Goal: Information Seeking & Learning: Understand process/instructions

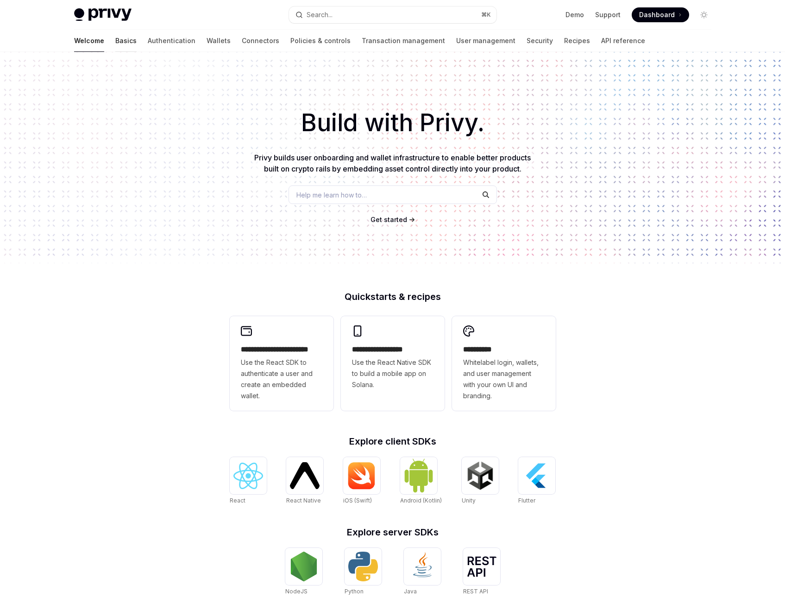
click at [115, 39] on link "Basics" at bounding box center [125, 41] width 21 height 22
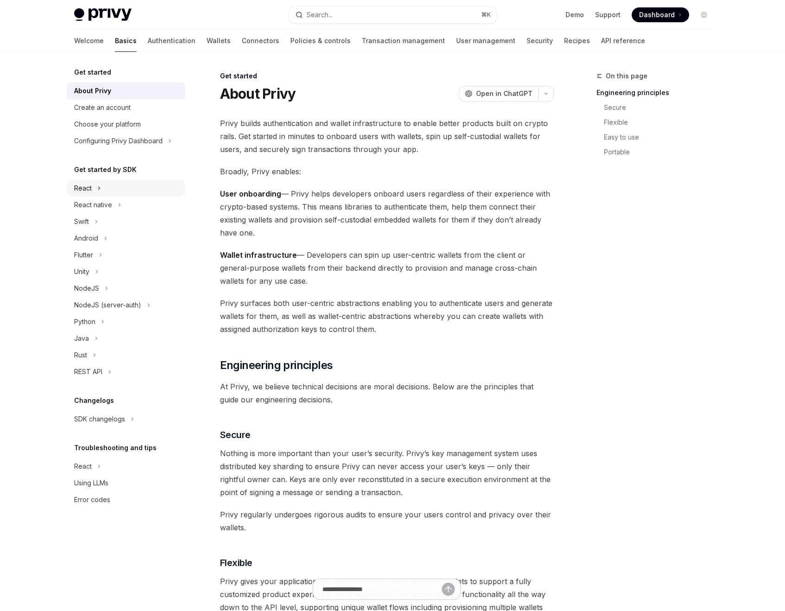
click at [88, 186] on div "React" at bounding box center [83, 188] width 18 height 11
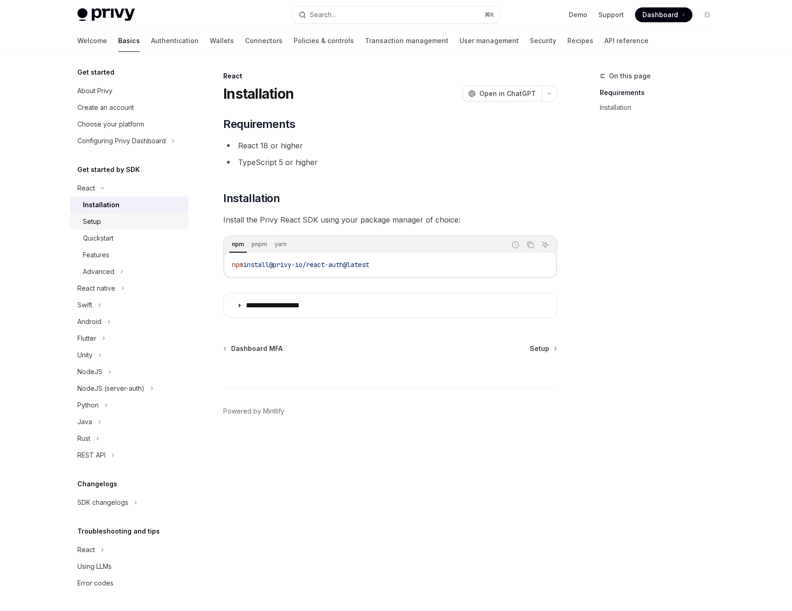
click at [88, 216] on div "Setup" at bounding box center [92, 221] width 18 height 11
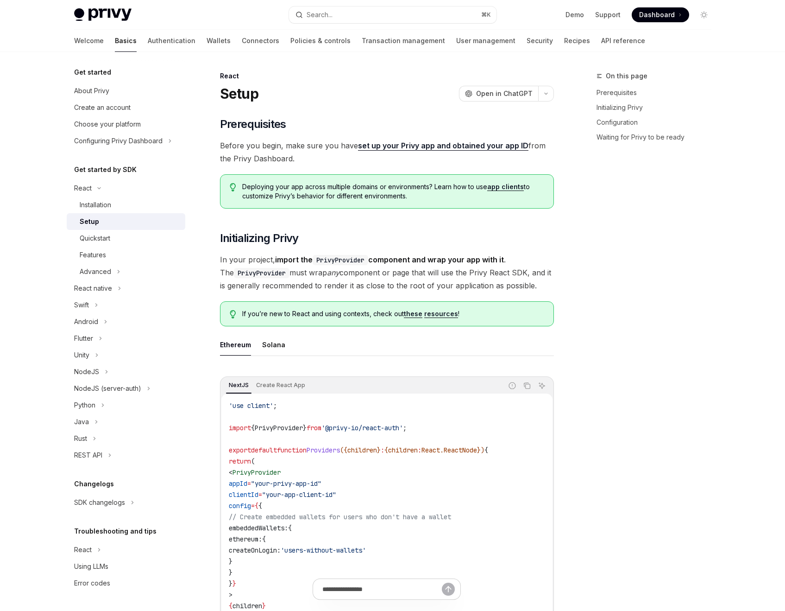
type textarea "*"
click at [390, 145] on link "set up your Privy app and obtained your app ID" at bounding box center [443, 146] width 170 height 10
click at [476, 146] on link "set up your Privy app and obtained your app ID" at bounding box center [443, 146] width 170 height 10
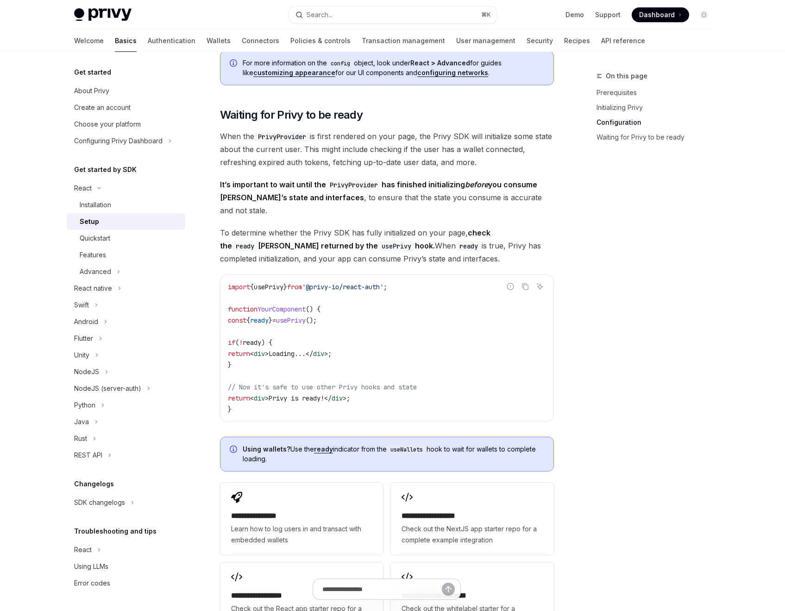
scroll to position [833, 0]
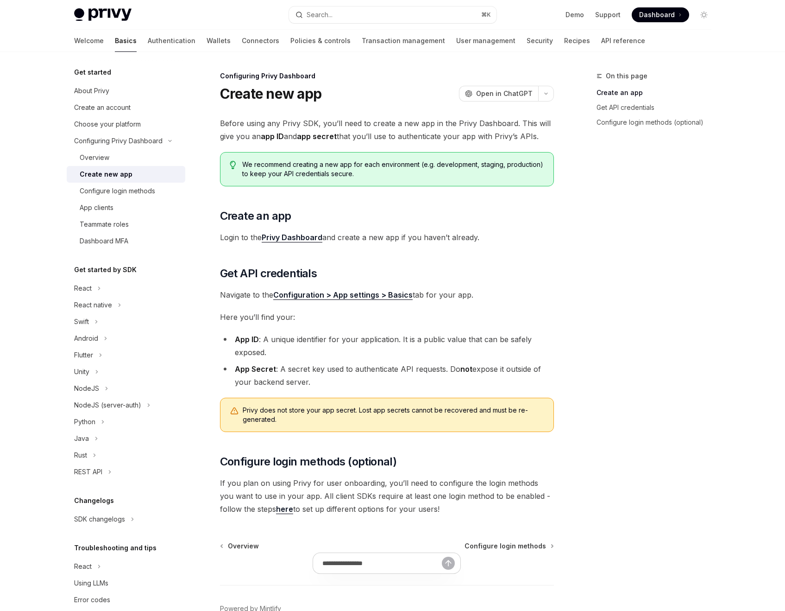
click at [298, 235] on link "Privy Dashboard" at bounding box center [292, 238] width 61 height 10
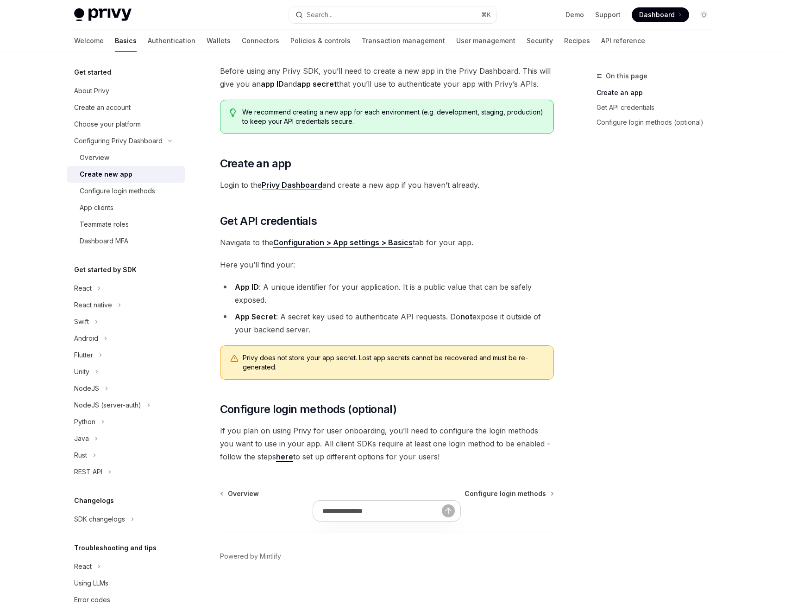
scroll to position [54, 0]
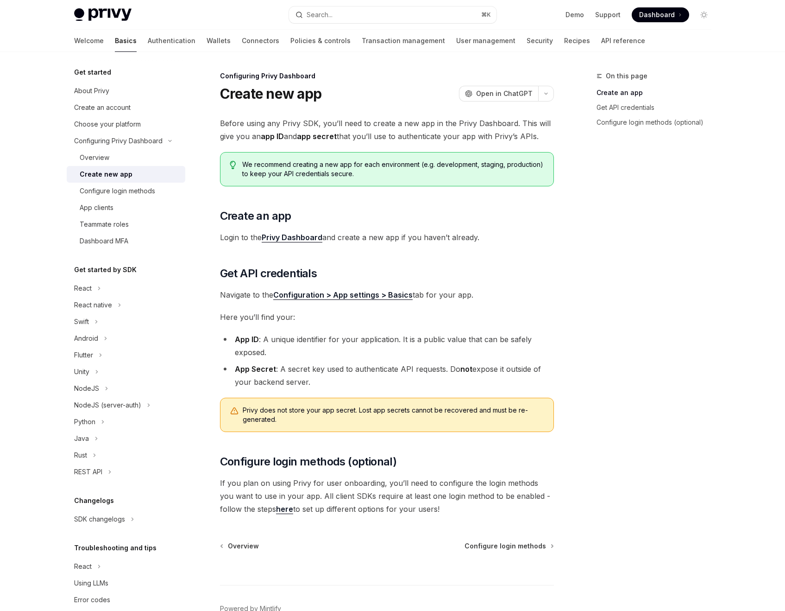
click at [276, 507] on link "here" at bounding box center [284, 509] width 17 height 10
click at [282, 358] on li "App ID : A unique identifier for your application. It is a public value that ca…" at bounding box center [387, 346] width 334 height 26
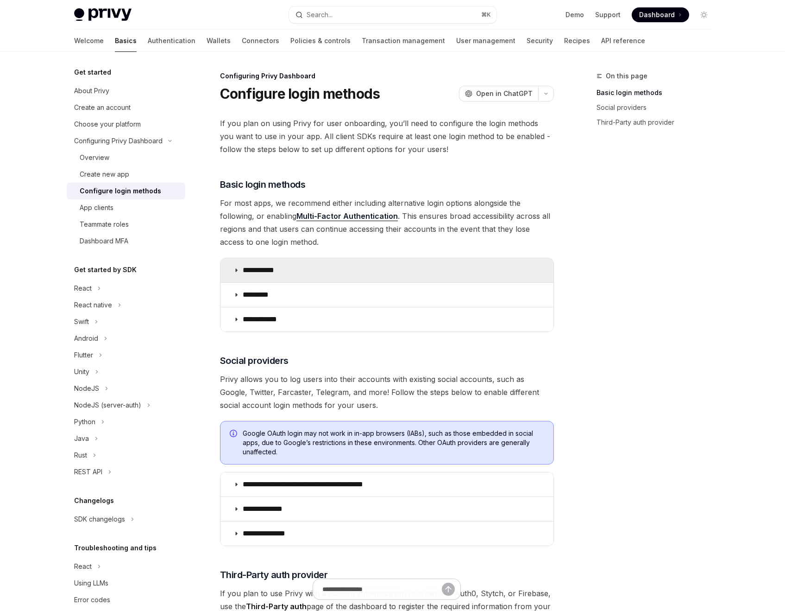
click at [238, 271] on icon at bounding box center [236, 270] width 6 height 6
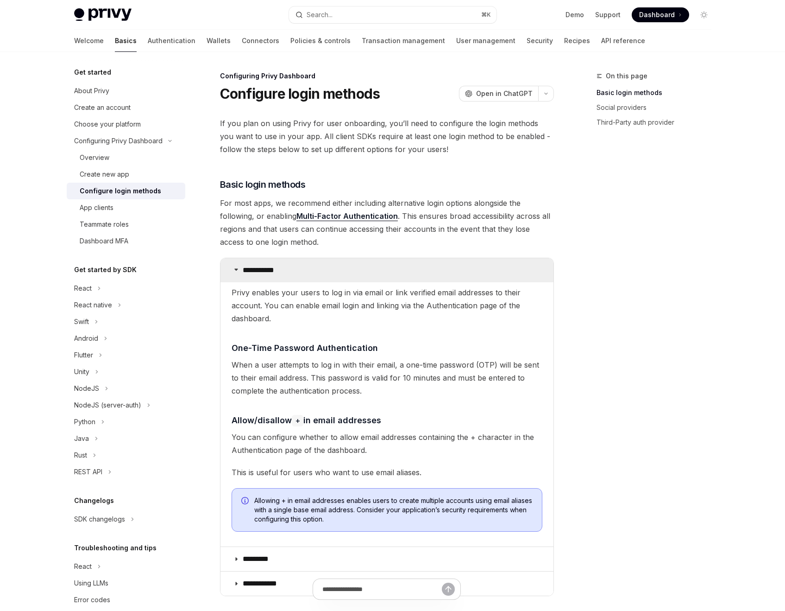
click at [238, 271] on icon at bounding box center [236, 269] width 6 height 6
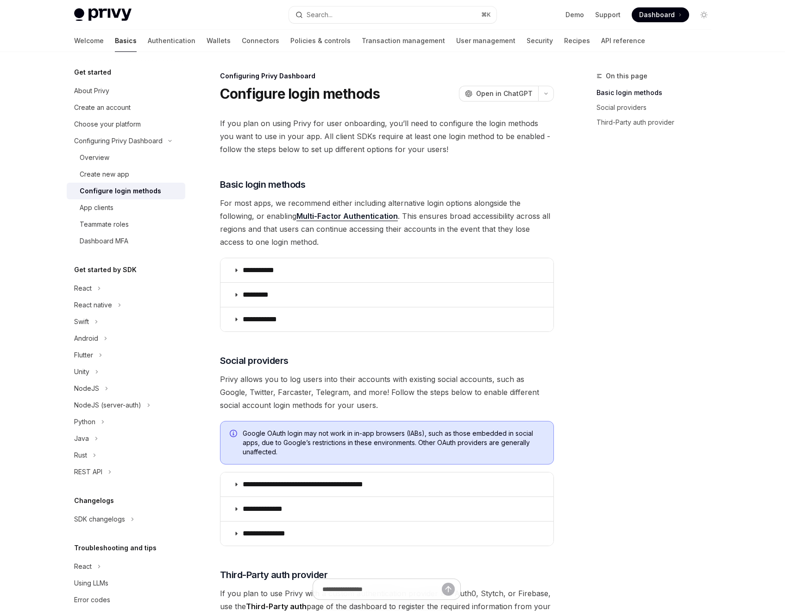
click at [212, 268] on div "**********" at bounding box center [299, 485] width 511 height 830
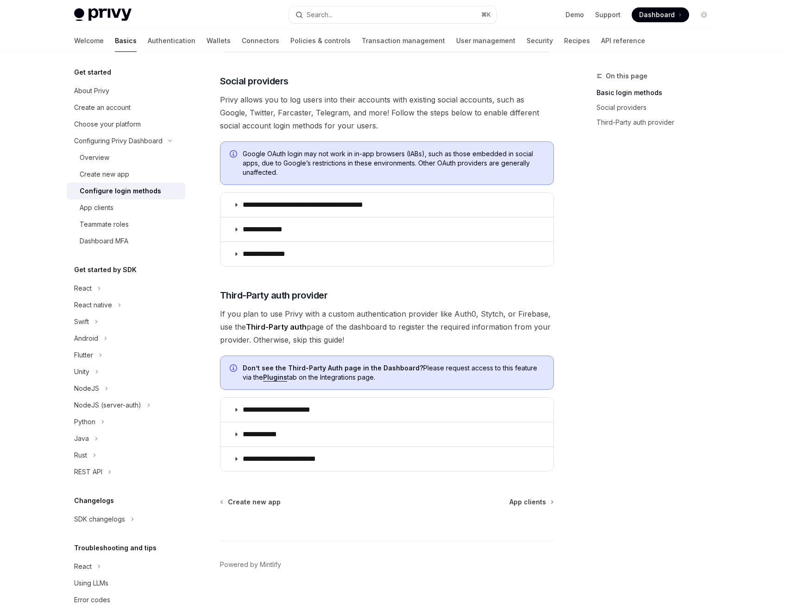
scroll to position [290, 0]
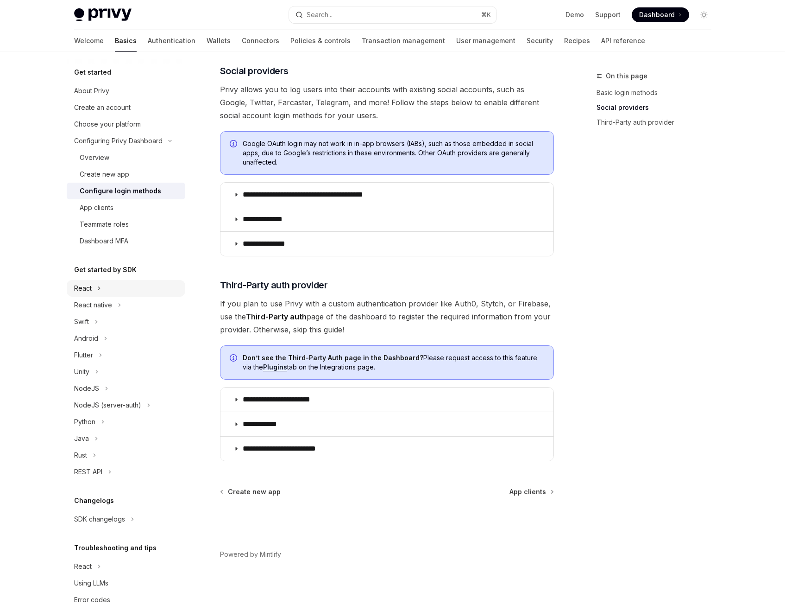
click at [116, 282] on button "React" at bounding box center [126, 288] width 119 height 17
type textarea "*"
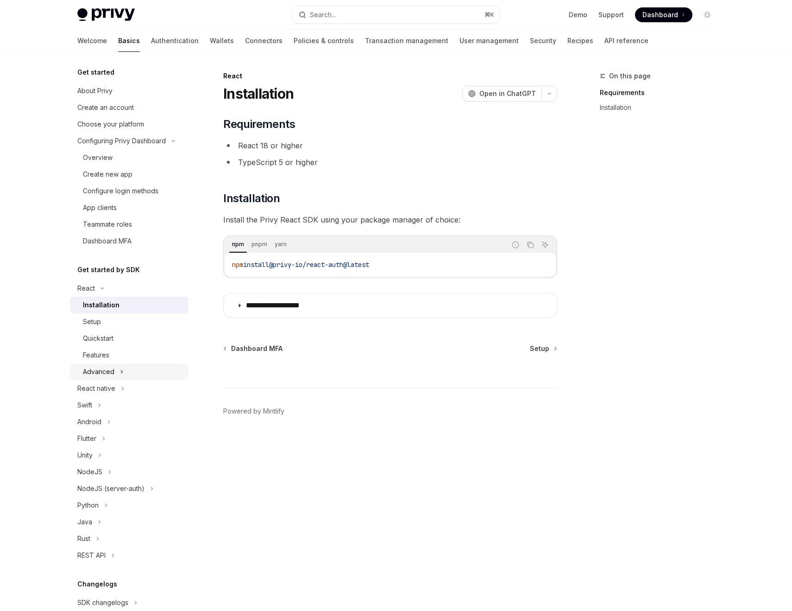
click at [118, 371] on button "Advanced" at bounding box center [129, 371] width 119 height 17
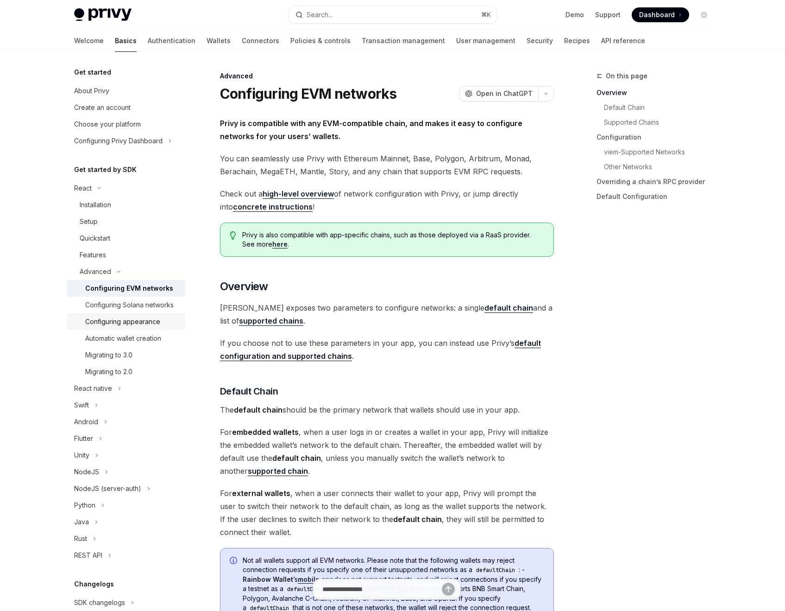
click at [115, 327] on div "Configuring appearance" at bounding box center [122, 321] width 75 height 11
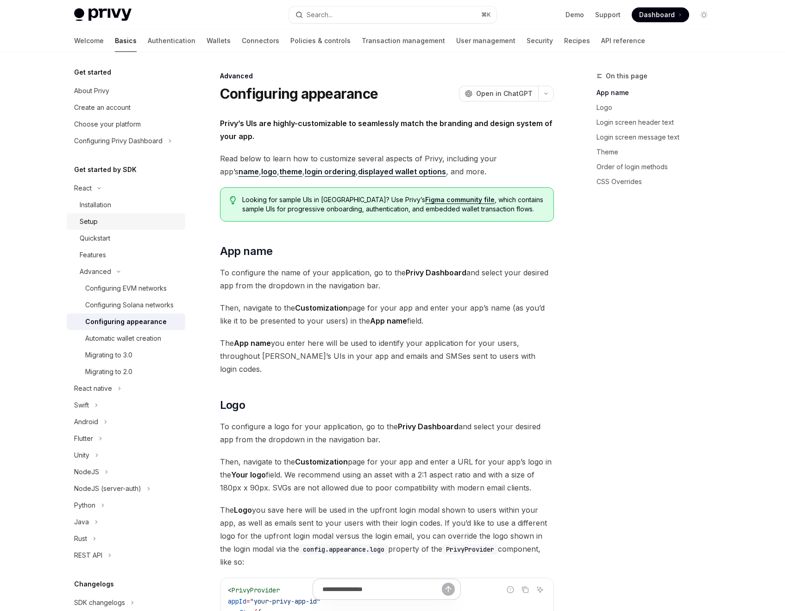
click at [128, 216] on div "Setup" at bounding box center [130, 221] width 100 height 11
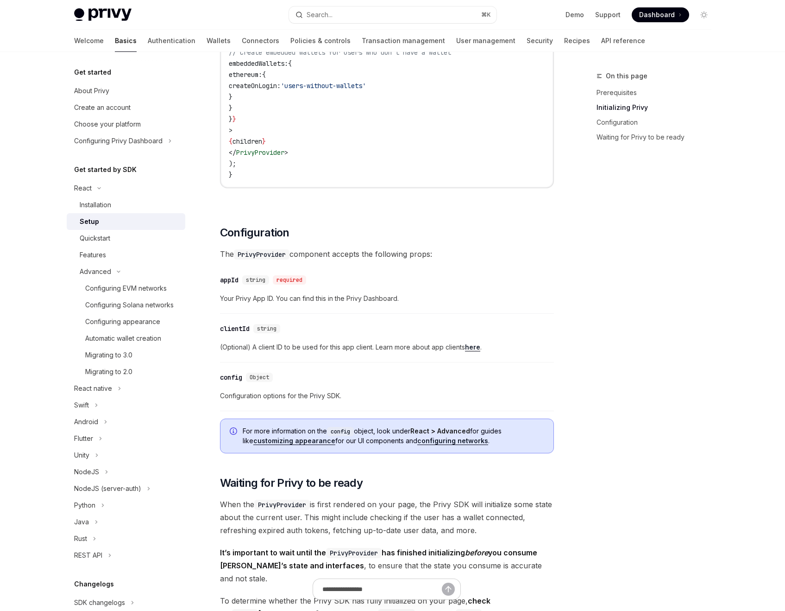
scroll to position [466, 0]
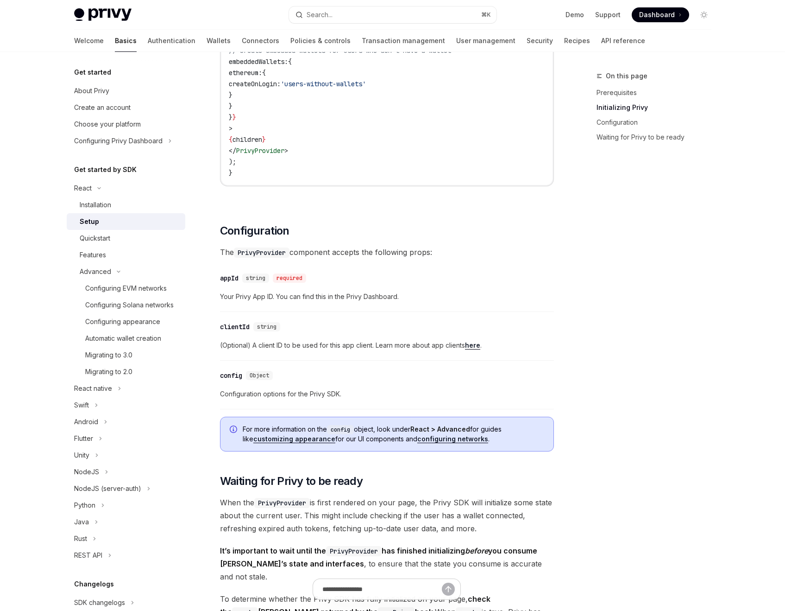
click at [289, 440] on link "customizing appearance" at bounding box center [294, 439] width 82 height 8
click at [385, 238] on div "​ Prerequisites Before you begin, make sure you have set up your Privy app and …" at bounding box center [387, 327] width 334 height 1353
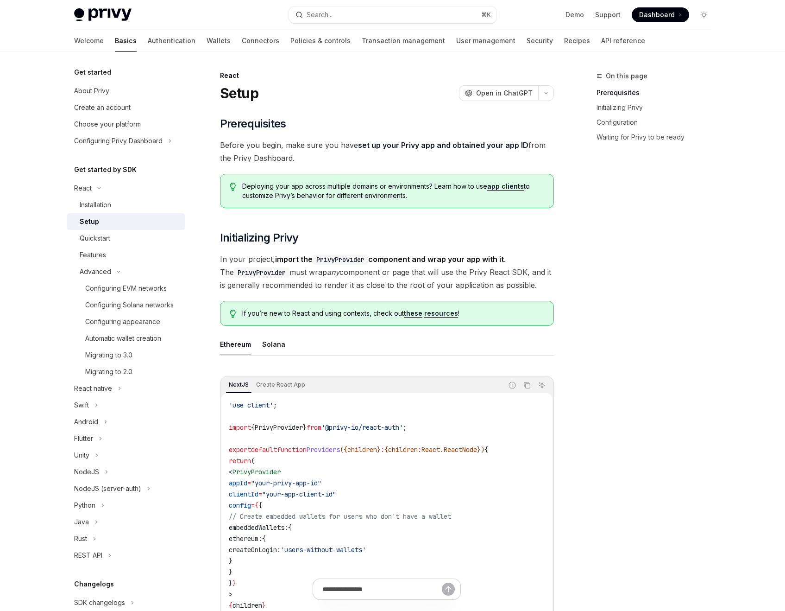
scroll to position [0, 0]
click at [115, 240] on div "Quickstart" at bounding box center [130, 238] width 100 height 11
type textarea "*"
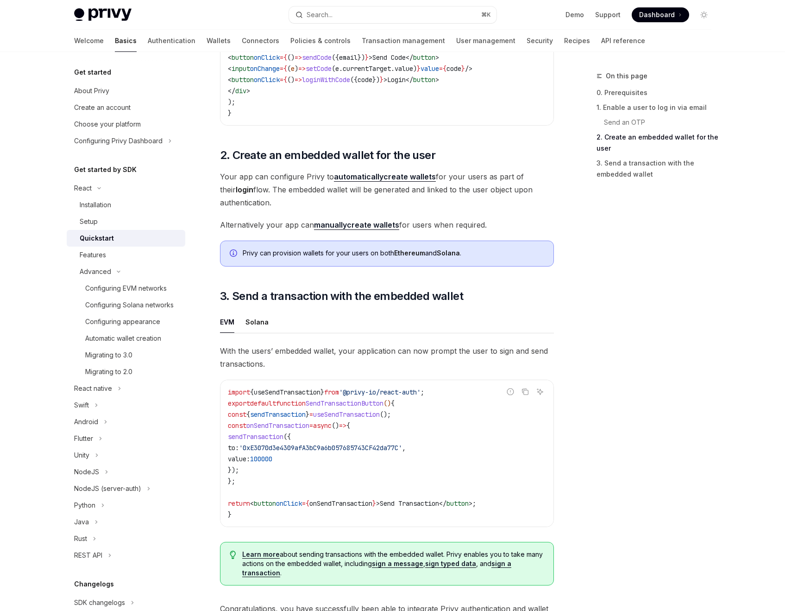
scroll to position [748, 0]
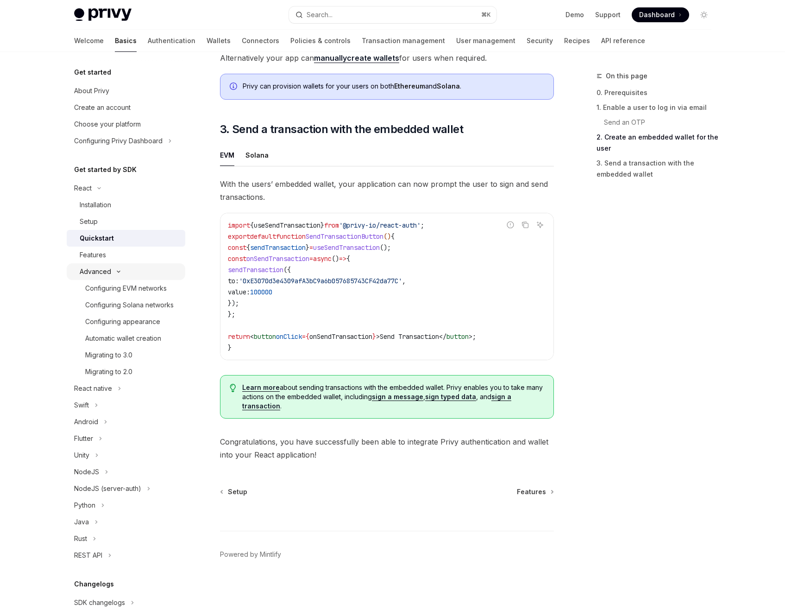
click at [121, 271] on icon "Toggle Advanced section" at bounding box center [118, 272] width 11 height 4
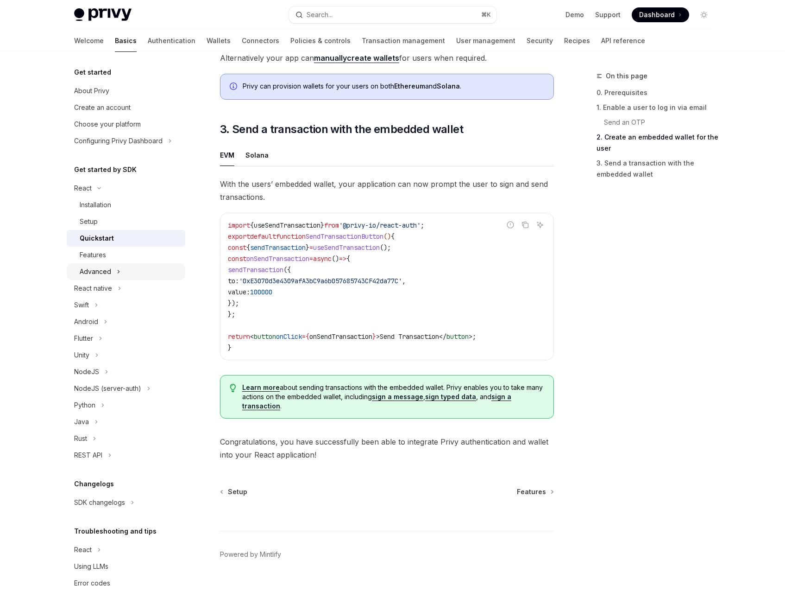
click at [117, 272] on icon "Toggle Advanced section" at bounding box center [119, 271] width 4 height 11
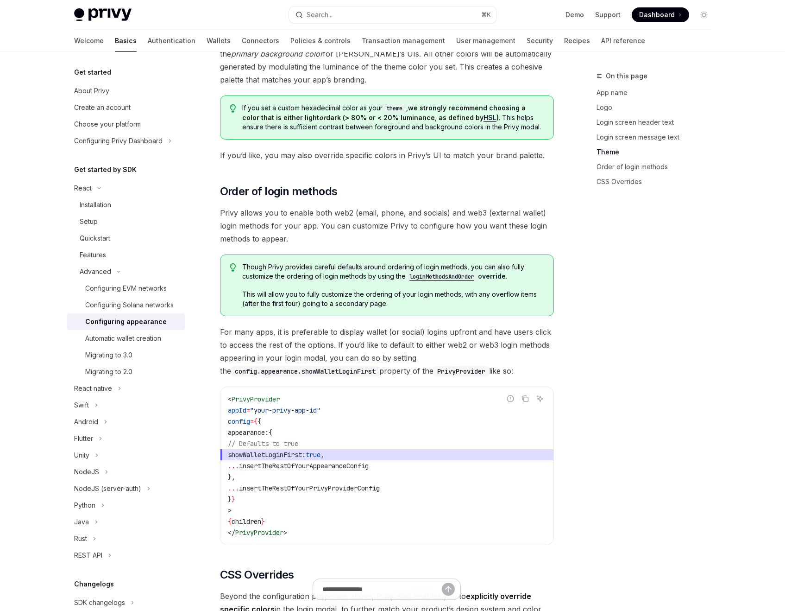
scroll to position [1697, 0]
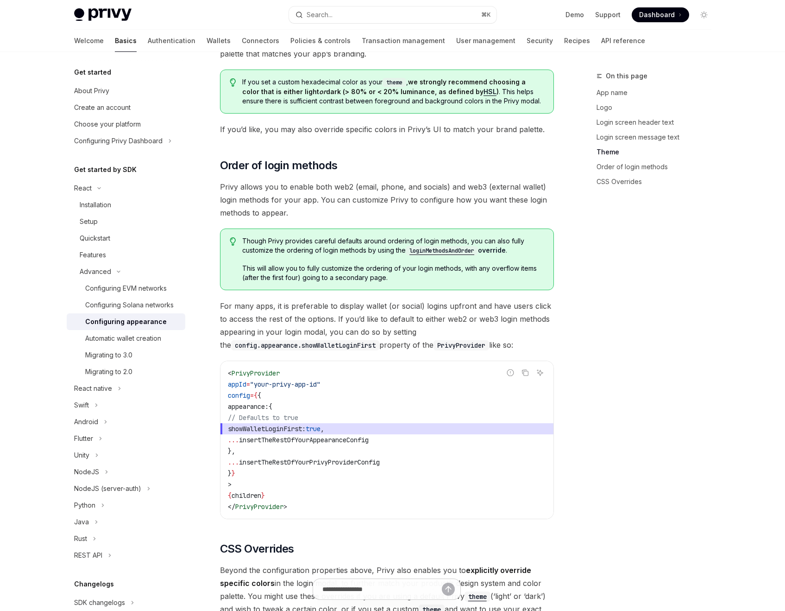
click at [443, 246] on code "loginMethodsAndOrder" at bounding box center [442, 250] width 72 height 9
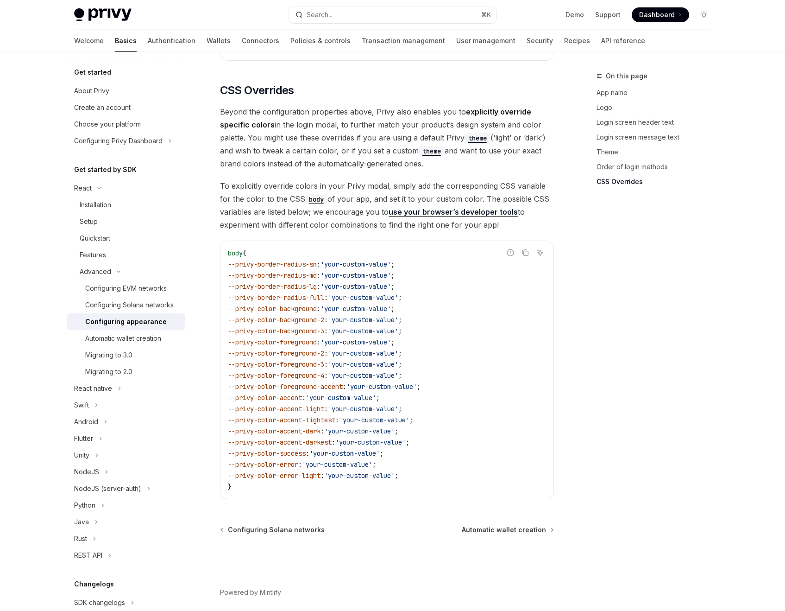
scroll to position [2168, 0]
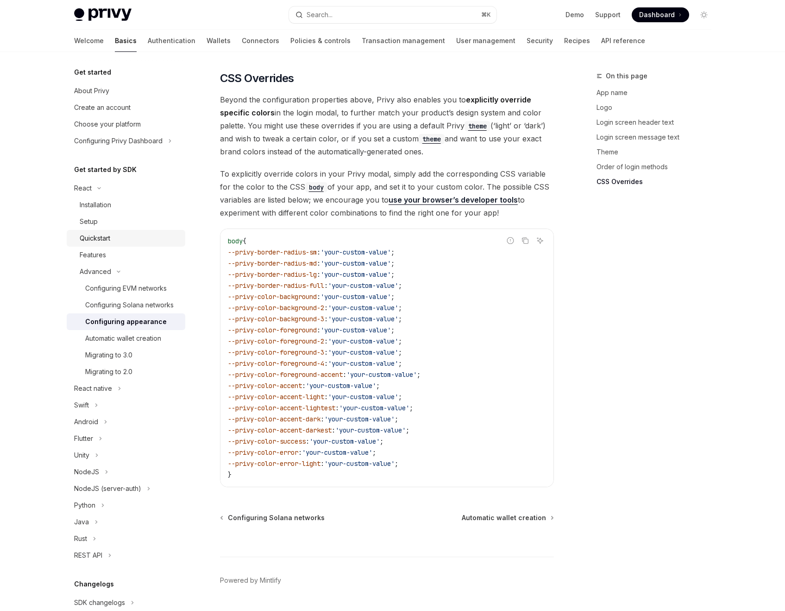
click at [119, 233] on div "Quickstart" at bounding box center [130, 238] width 100 height 11
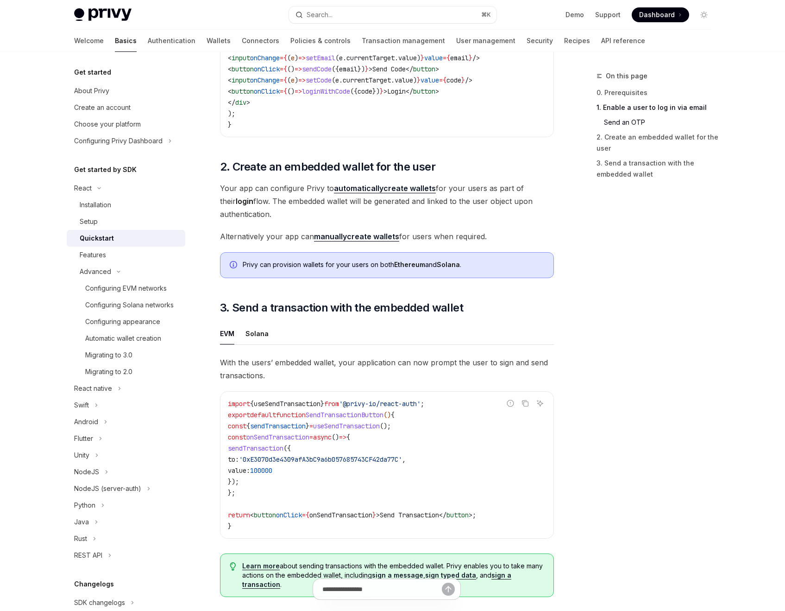
scroll to position [748, 0]
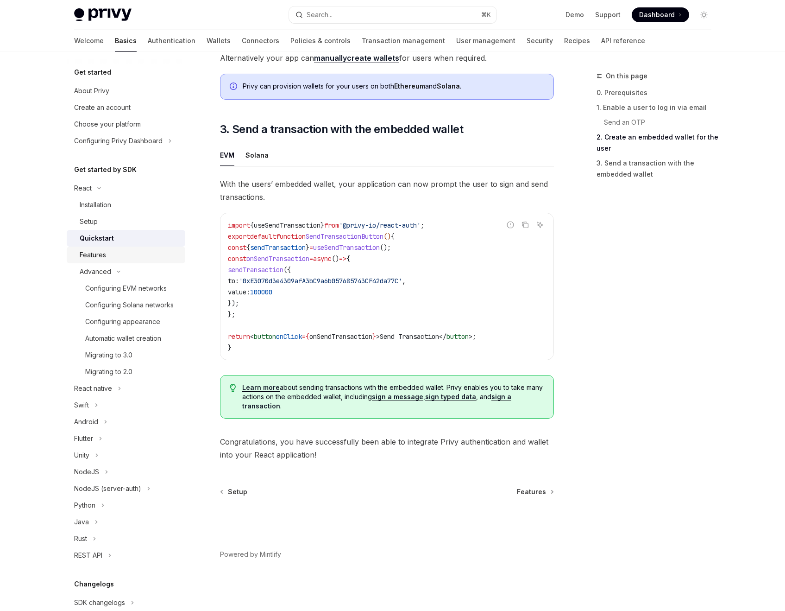
click at [120, 252] on div "Features" at bounding box center [130, 254] width 100 height 11
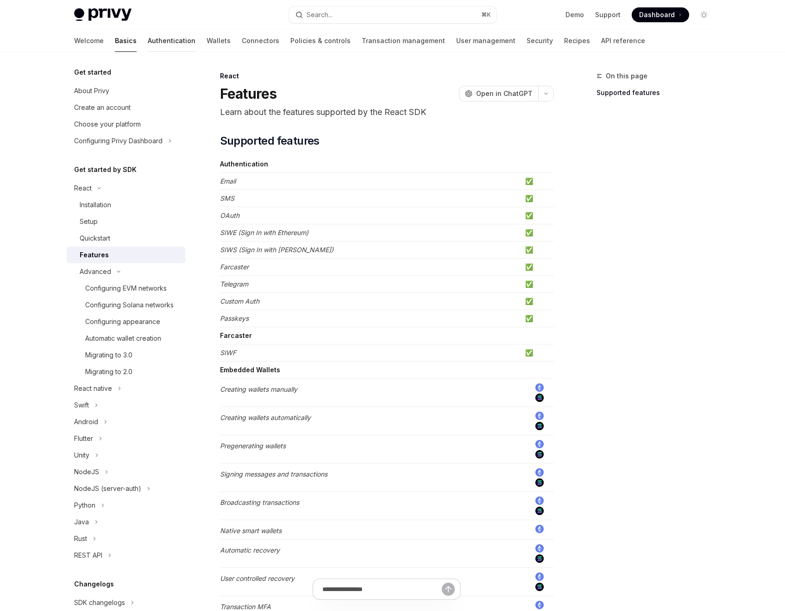
click at [148, 37] on link "Authentication" at bounding box center [172, 41] width 48 height 22
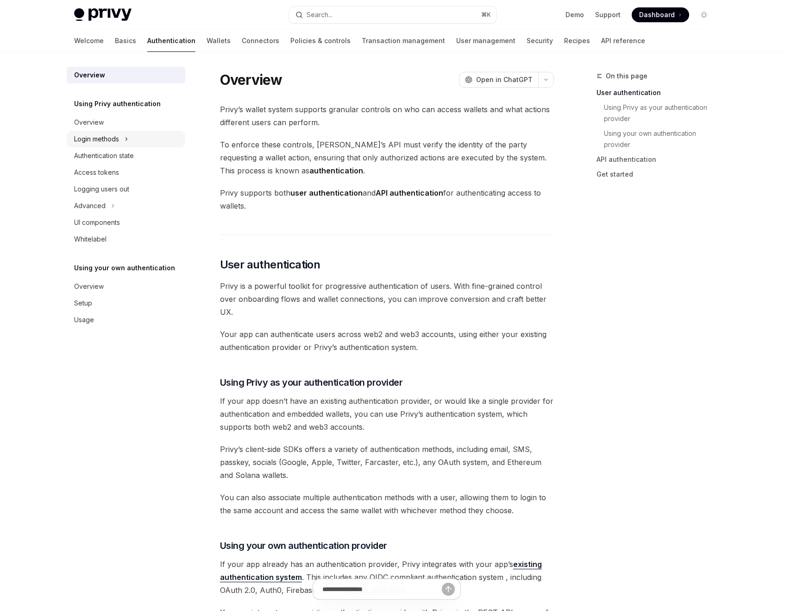
click at [127, 133] on icon "Toggle Login methods section" at bounding box center [127, 138] width 4 height 11
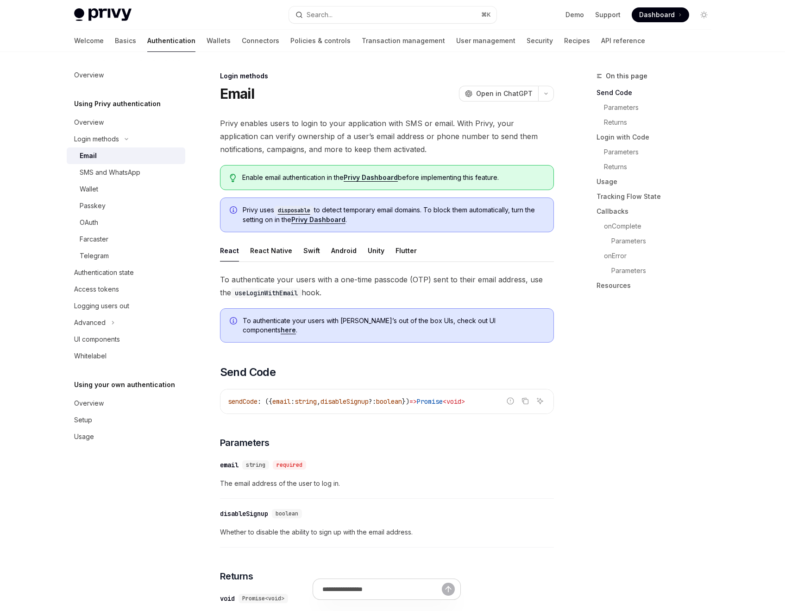
click at [296, 326] on link "here" at bounding box center [288, 330] width 15 height 8
type textarea "*"
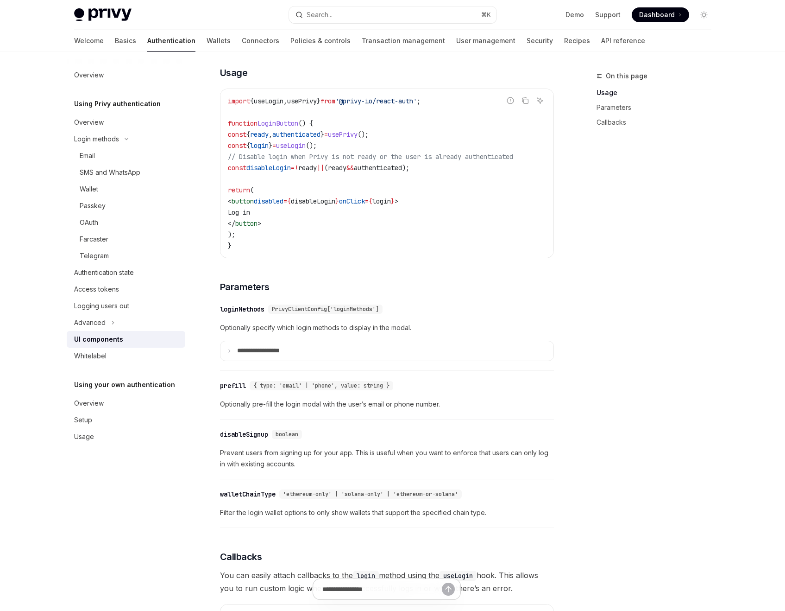
scroll to position [681, 0]
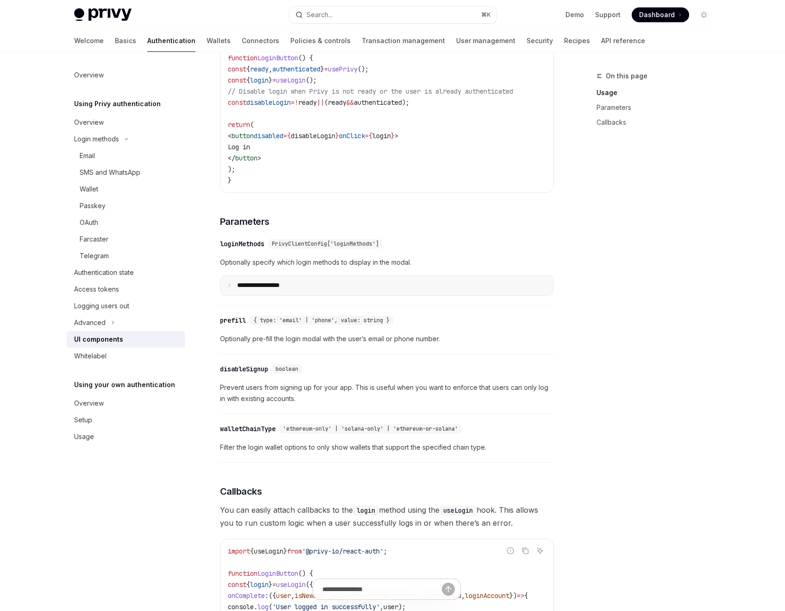
click at [308, 290] on summary "**********" at bounding box center [387, 285] width 333 height 19
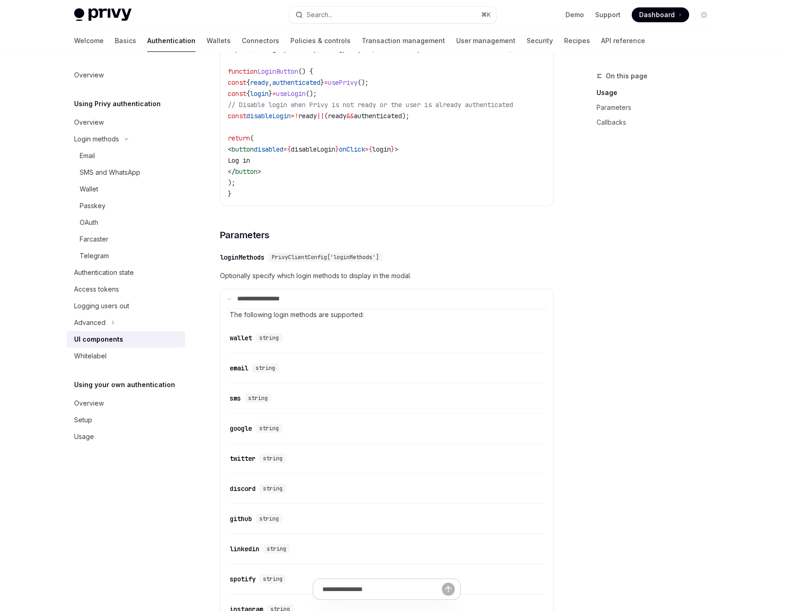
scroll to position [649, 0]
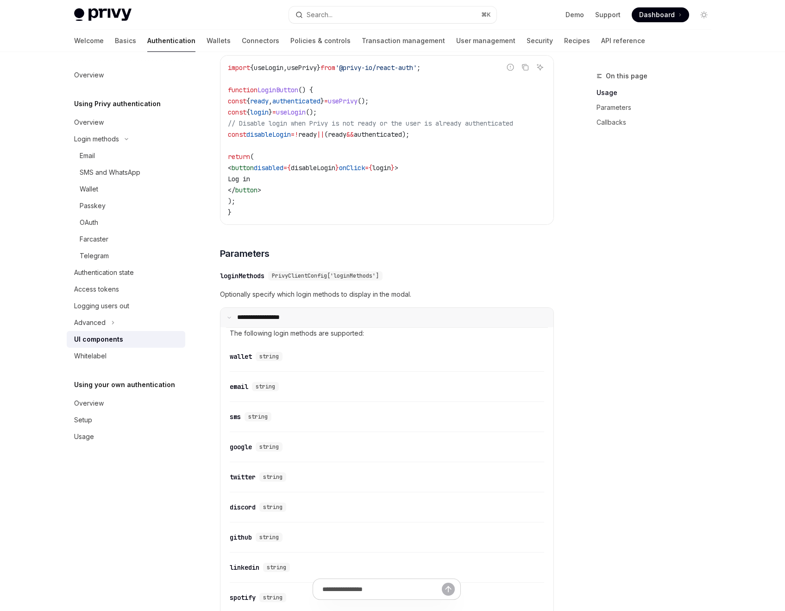
click at [309, 322] on summary "**********" at bounding box center [387, 317] width 333 height 19
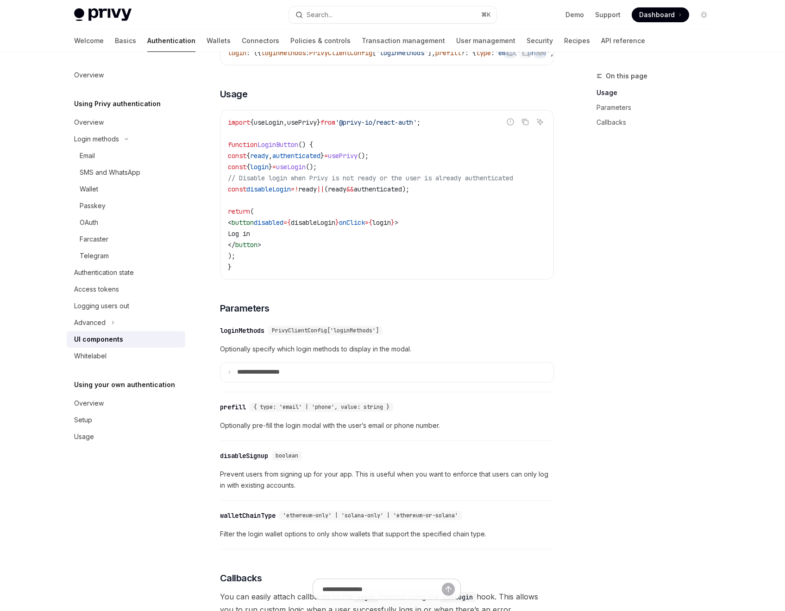
scroll to position [593, 0]
click at [254, 377] on p "**********" at bounding box center [269, 373] width 64 height 8
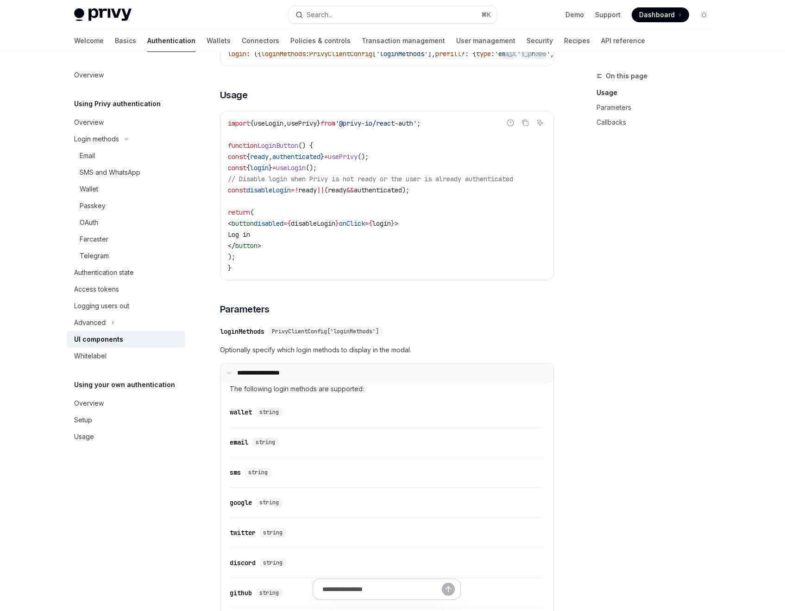
click at [254, 377] on p "**********" at bounding box center [268, 373] width 62 height 8
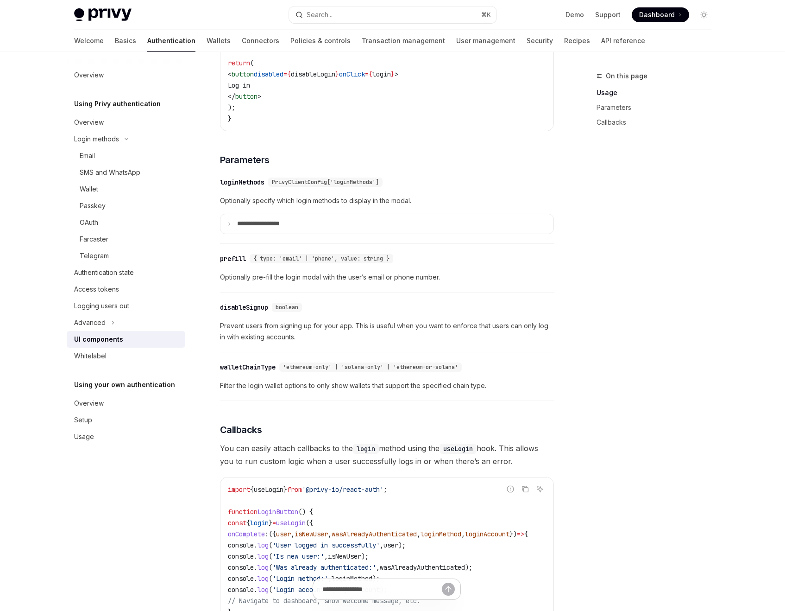
scroll to position [744, 0]
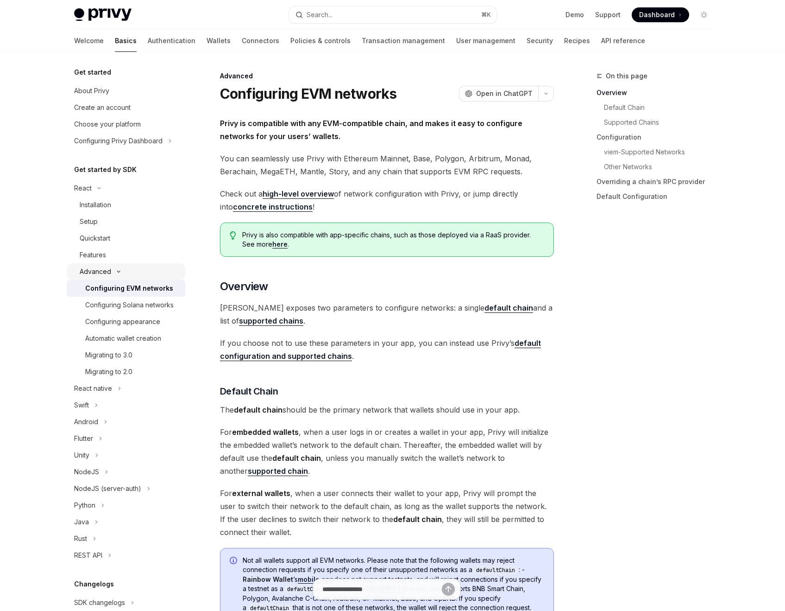
click at [118, 269] on button "Advanced" at bounding box center [126, 271] width 119 height 17
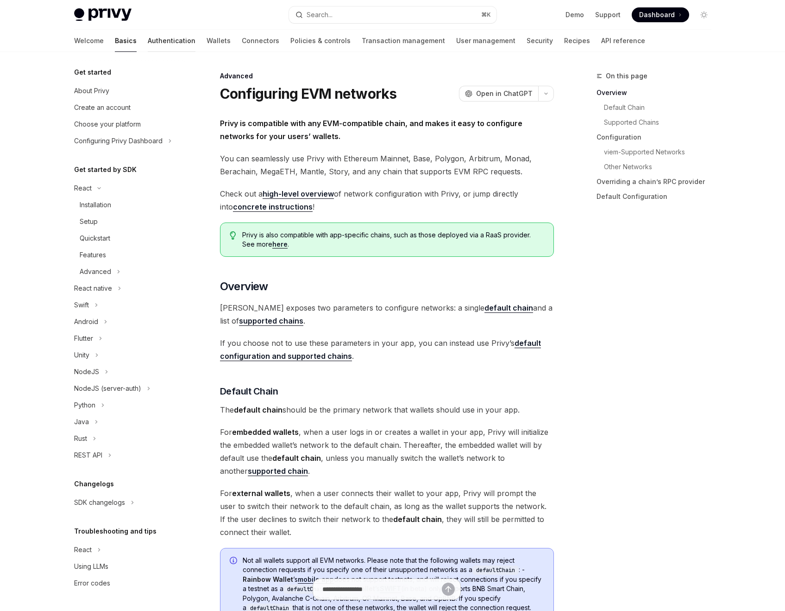
click at [148, 40] on link "Authentication" at bounding box center [172, 41] width 48 height 22
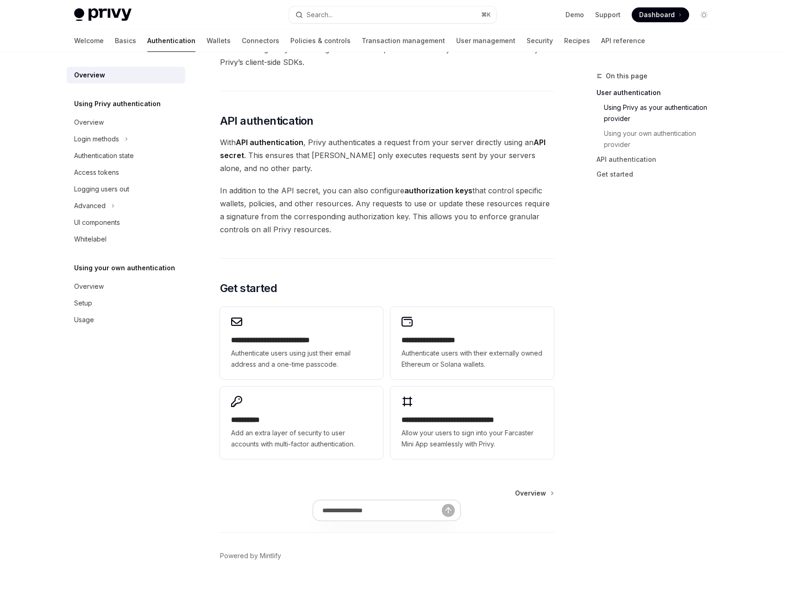
scroll to position [564, 0]
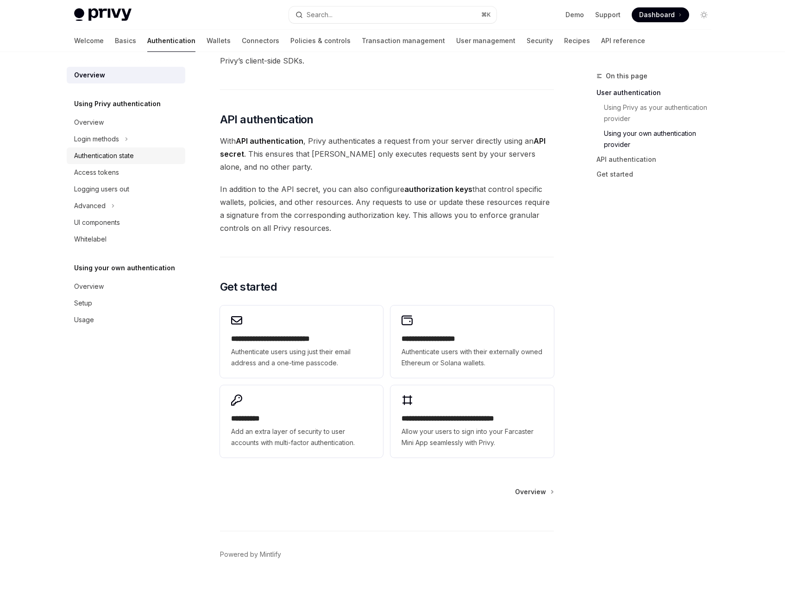
click at [129, 156] on div "Authentication state" at bounding box center [104, 155] width 60 height 11
type textarea "*"
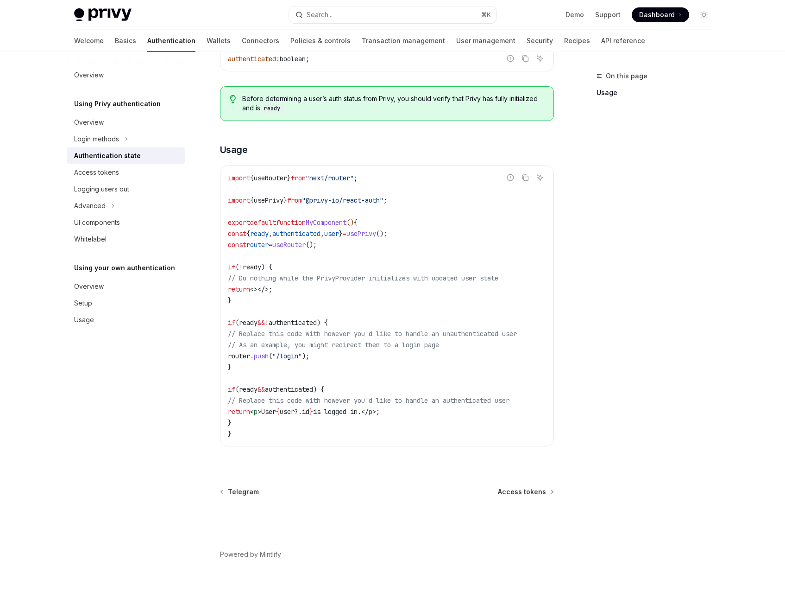
scroll to position [191, 0]
drag, startPoint x: 228, startPoint y: 230, endPoint x: 455, endPoint y: 231, distance: 227.0
click at [455, 231] on code "import { useRouter } from "next/router" ; import { usePrivy } from "@privy-io/r…" at bounding box center [387, 305] width 318 height 267
copy span "const { ready , authenticated , user } = usePrivy ();"
drag, startPoint x: 419, startPoint y: 196, endPoint x: 224, endPoint y: 198, distance: 195.1
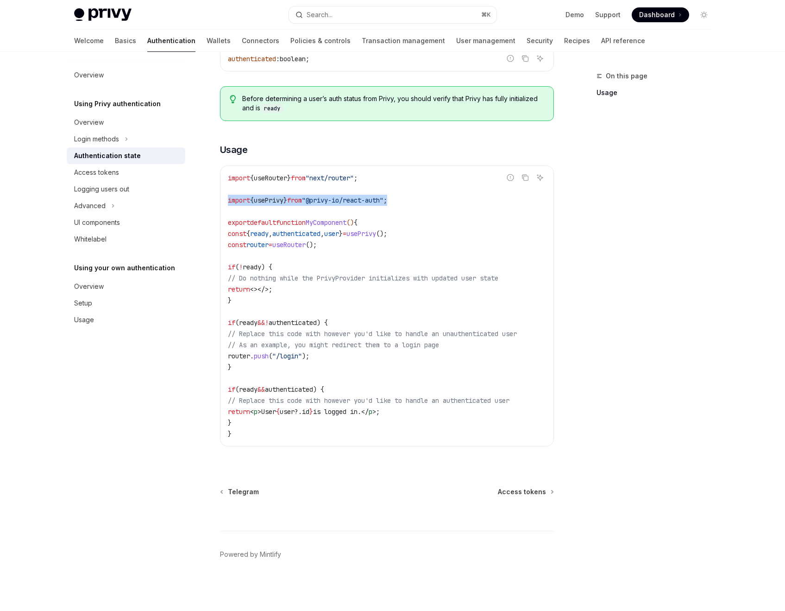
click at [224, 198] on div "import { useRouter } from "next/router" ; import { usePrivy } from "@privy-io/r…" at bounding box center [387, 306] width 333 height 280
copy span "import { usePrivy } from "@privy-io/react-auth" ;"
drag, startPoint x: 337, startPoint y: 240, endPoint x: 228, endPoint y: 241, distance: 109.4
click at [228, 241] on code "import { useRouter } from "next/router" ; import { usePrivy } from "@privy-io/r…" at bounding box center [387, 305] width 318 height 267
copy span "const router = useRouter ();"
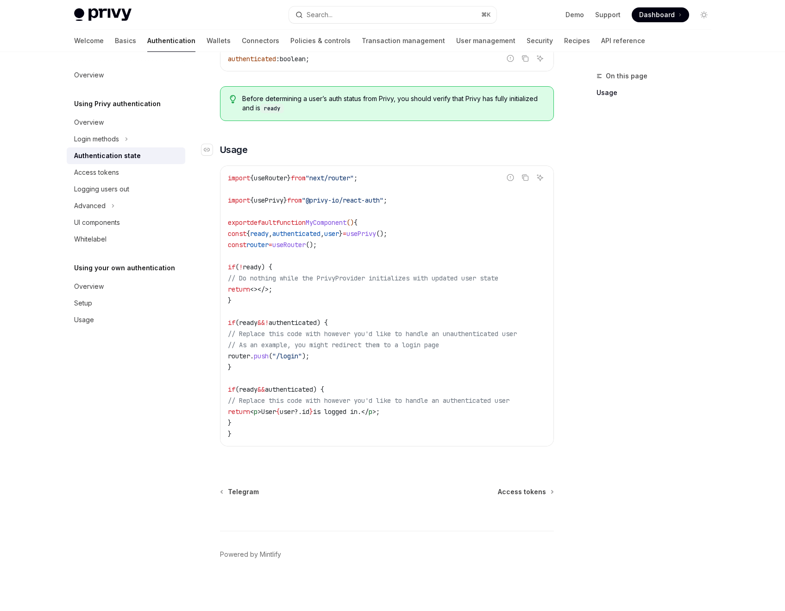
click at [354, 143] on h3 "​ Usage" at bounding box center [387, 149] width 334 height 13
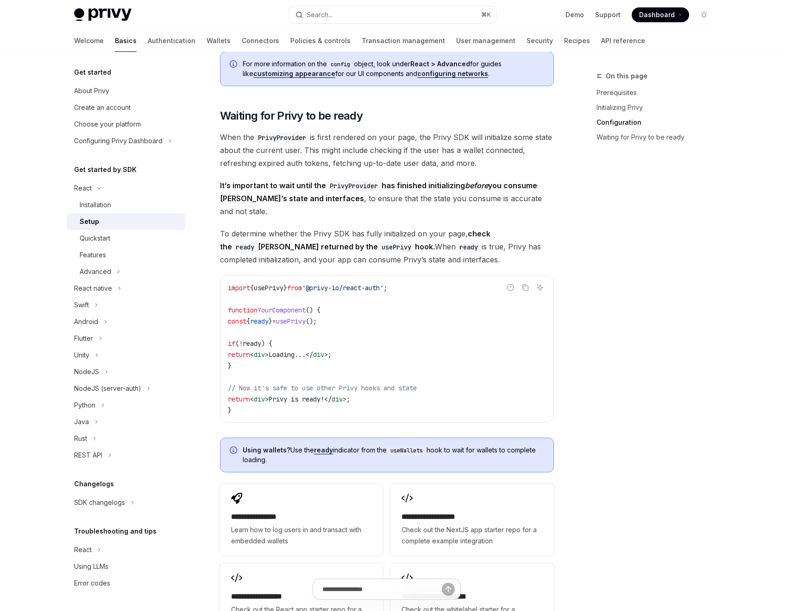
scroll to position [831, 0]
click at [98, 14] on img at bounding box center [102, 14] width 57 height 13
type textarea "*"
